Goal: Use online tool/utility: Utilize a website feature to perform a specific function

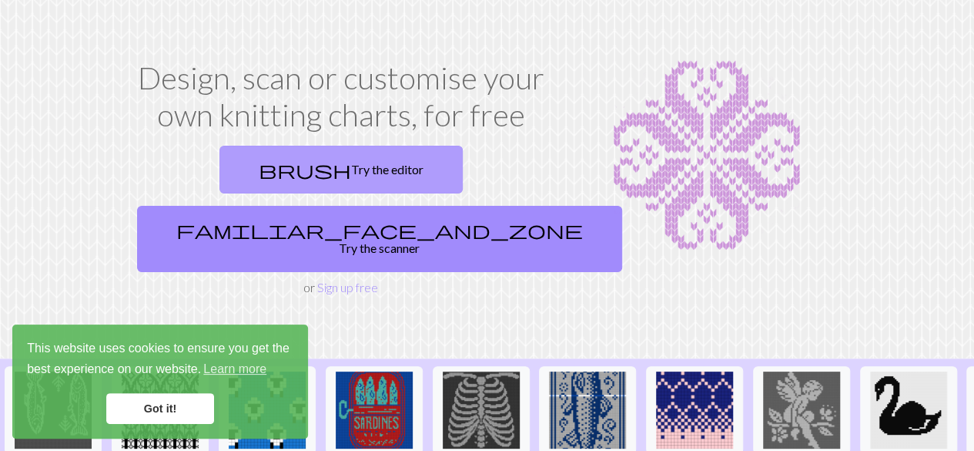
click at [236, 146] on link "brush Try the editor" at bounding box center [340, 170] width 243 height 48
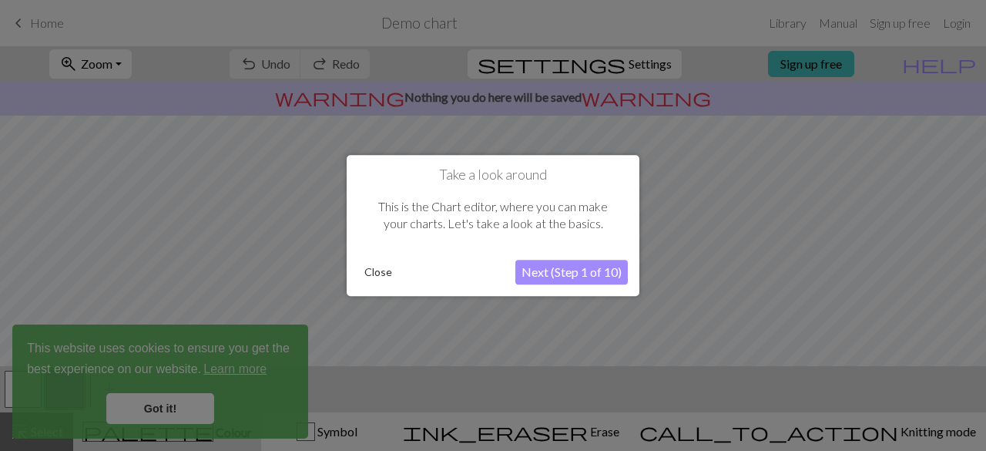
click at [384, 270] on button "Close" at bounding box center [378, 271] width 40 height 23
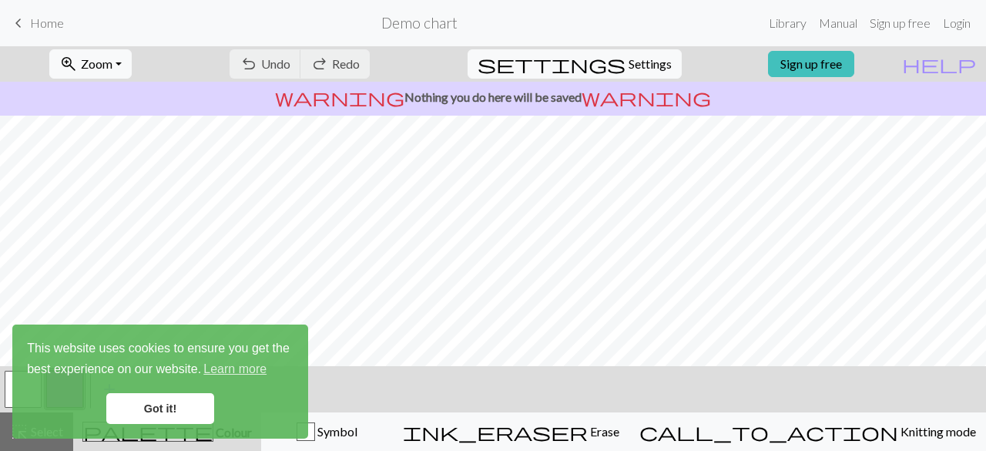
click at [179, 411] on link "Got it!" at bounding box center [160, 408] width 108 height 31
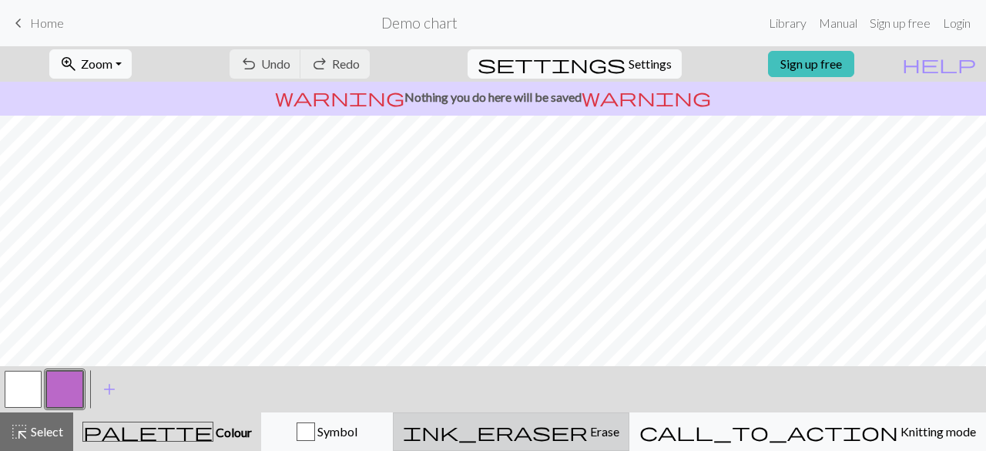
click at [619, 427] on span "Erase" at bounding box center [604, 431] width 32 height 15
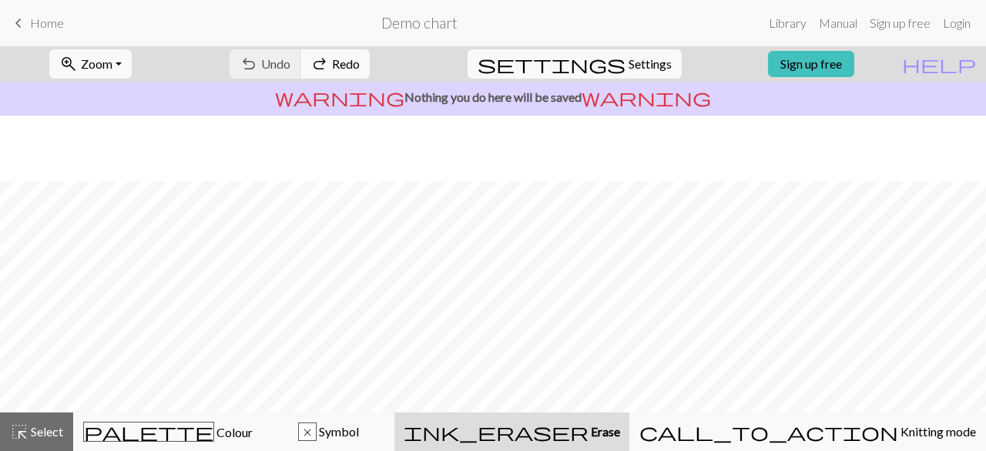
scroll to position [276, 0]
click at [628, 62] on span "Settings" at bounding box center [649, 64] width 43 height 18
select select "aran"
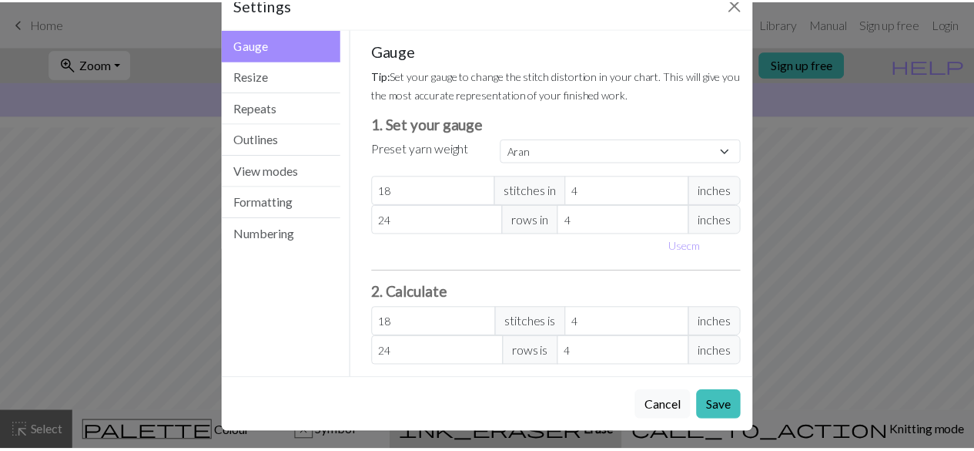
scroll to position [0, 0]
